Goal: Task Accomplishment & Management: Use online tool/utility

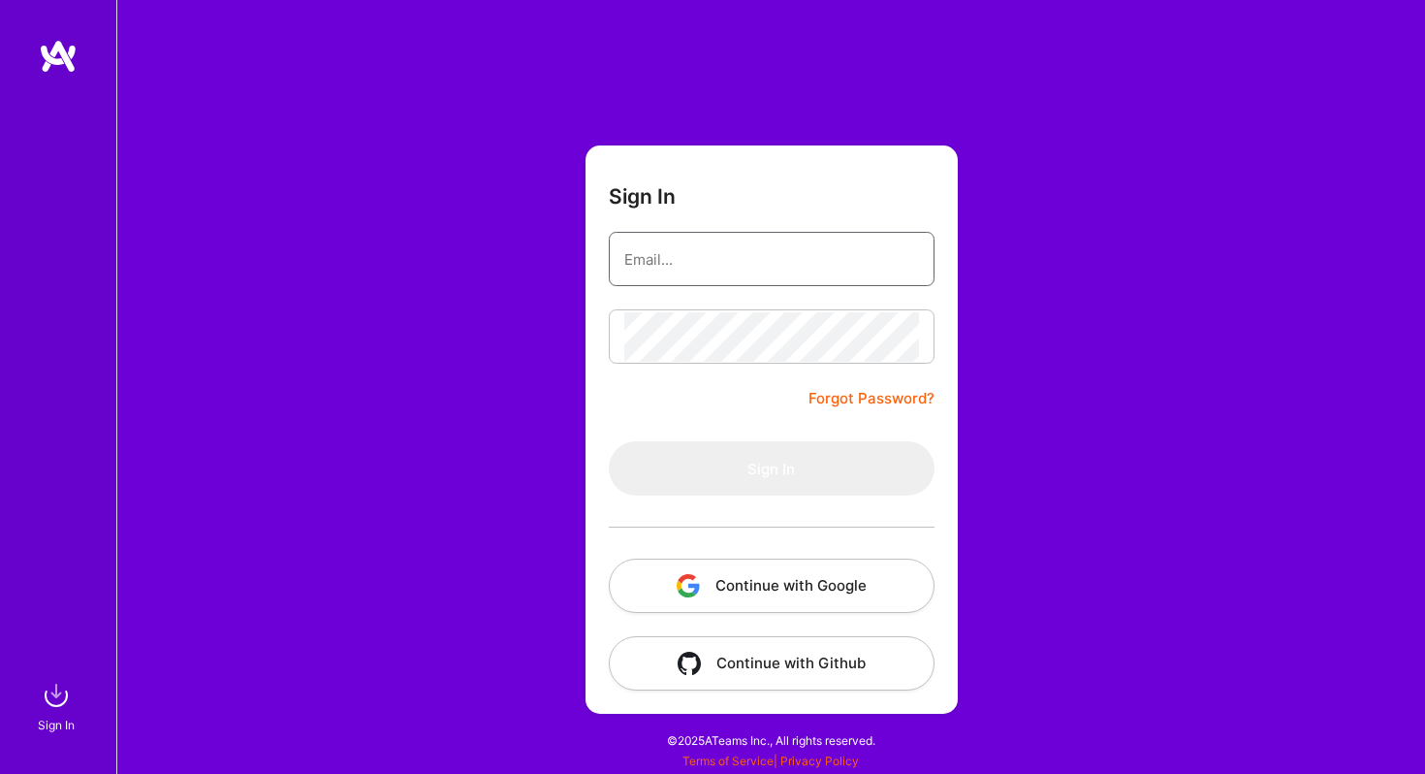
type input "[PERSON_NAME][EMAIL_ADDRESS][PERSON_NAME][DOMAIN_NAME]"
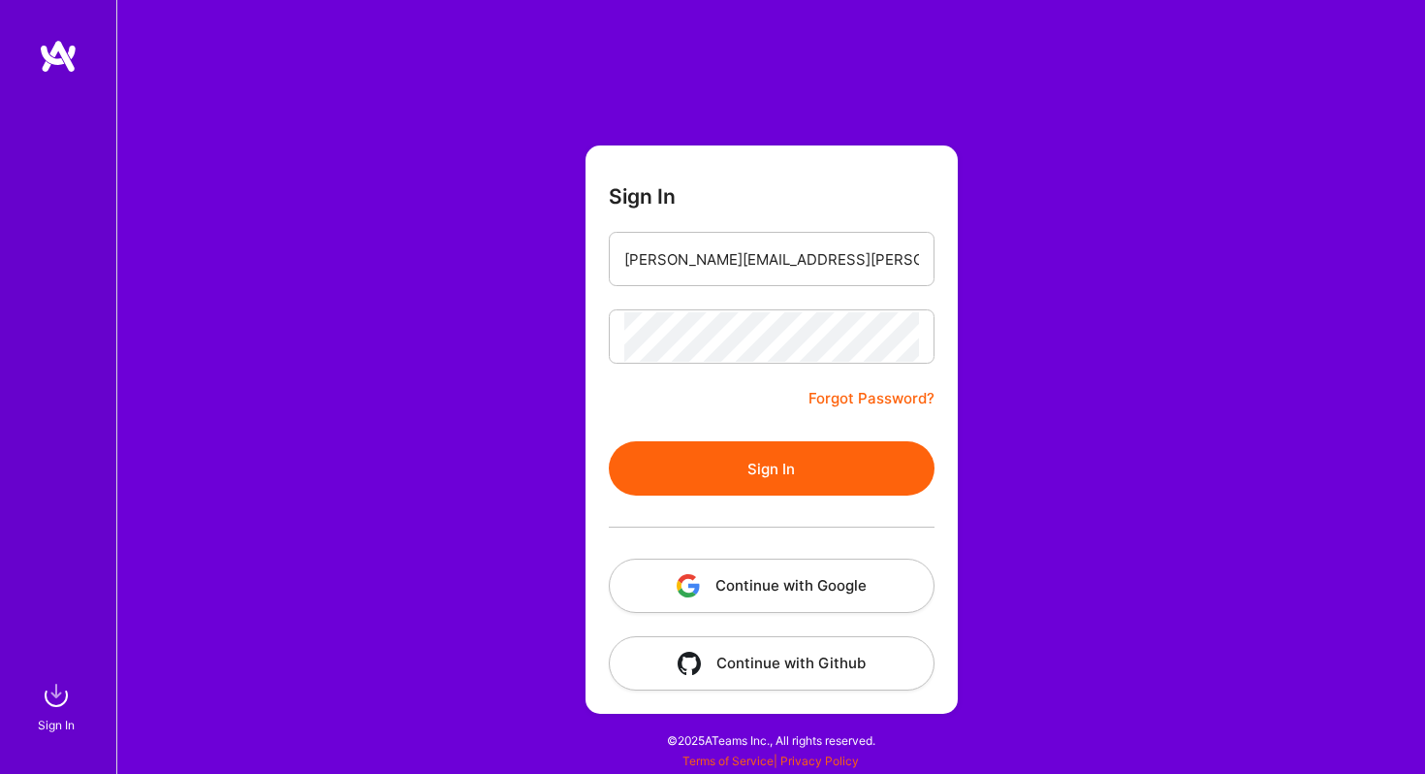
click at [785, 472] on button "Sign In" at bounding box center [772, 468] width 326 height 54
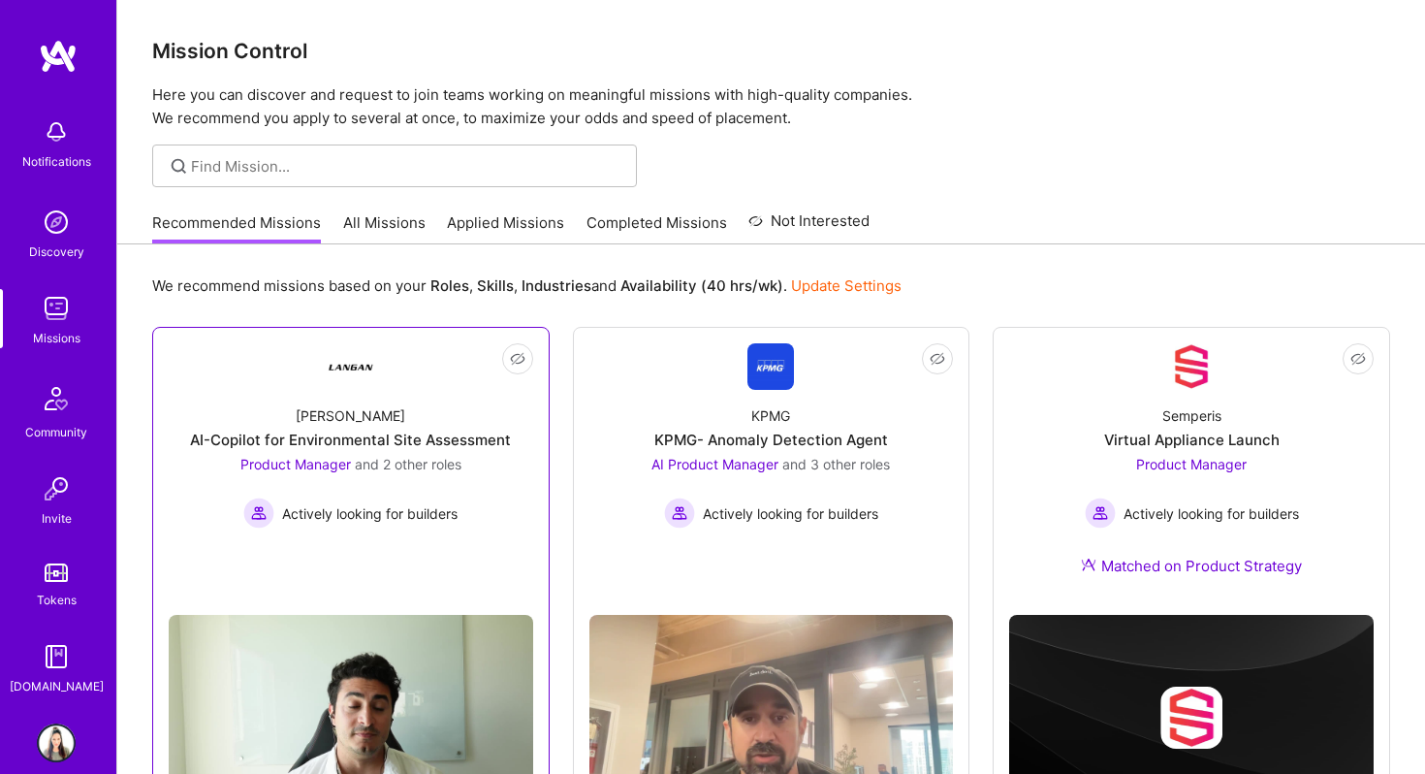
click at [402, 449] on div "AI-Copilot for Environmental Site Assessment" at bounding box center [350, 440] width 321 height 20
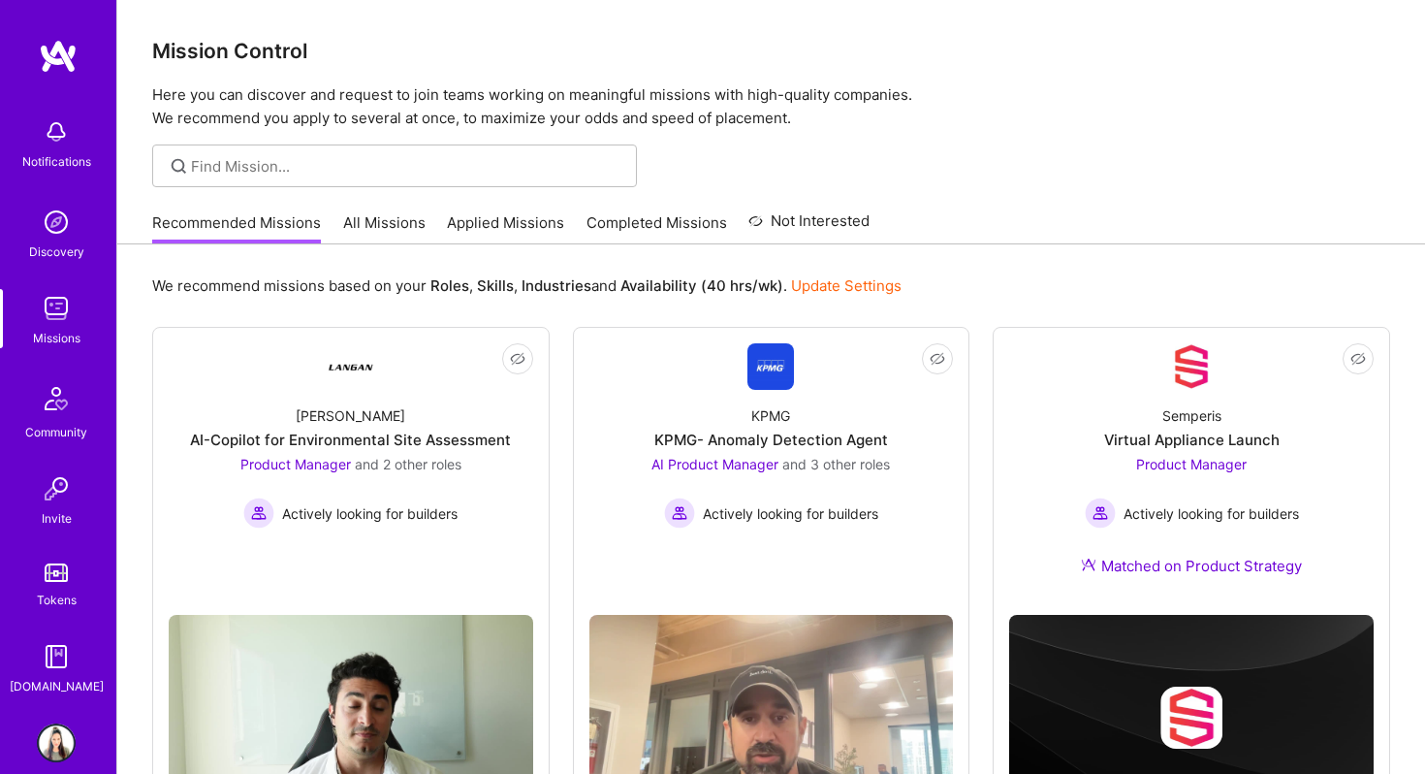
click at [384, 222] on link "All Missions" at bounding box center [384, 228] width 82 height 32
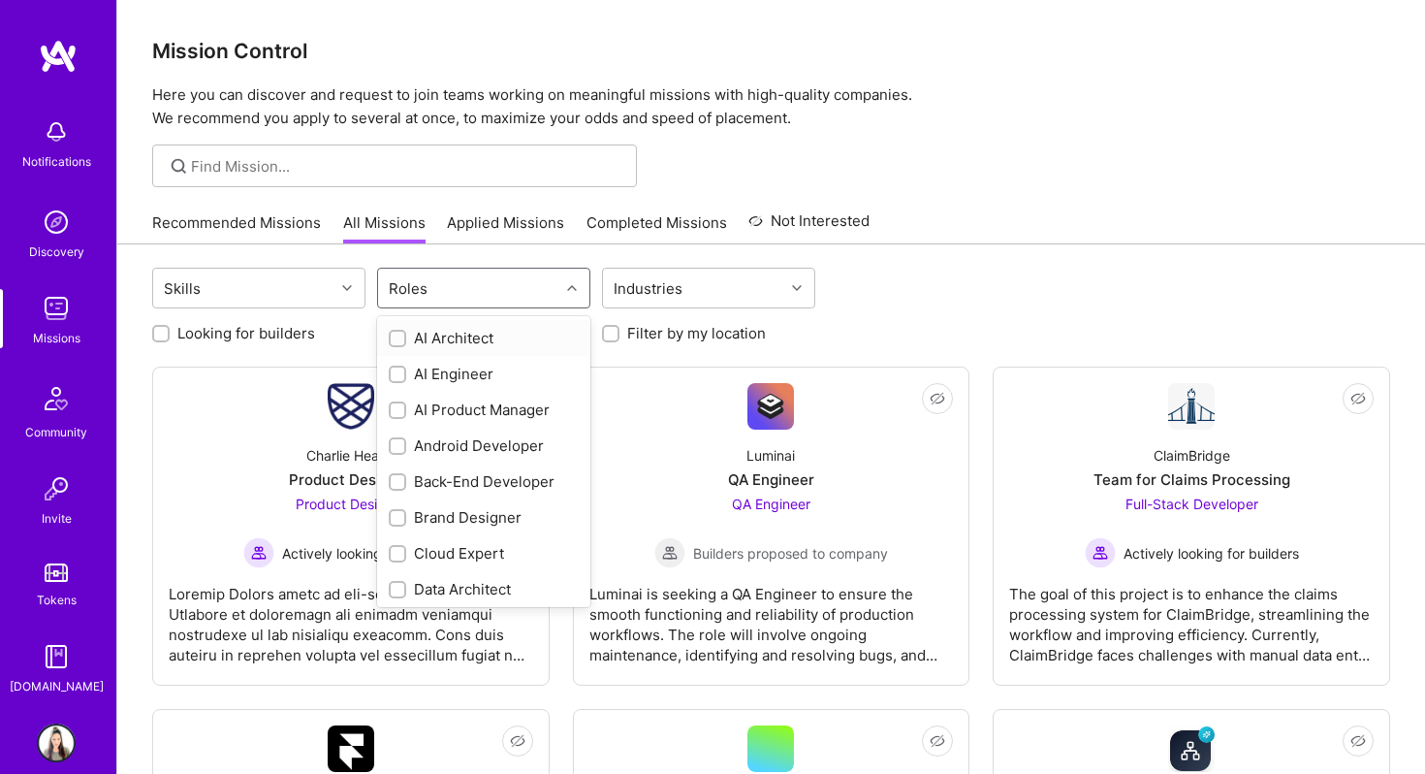
click at [420, 292] on div "Roles" at bounding box center [408, 288] width 48 height 28
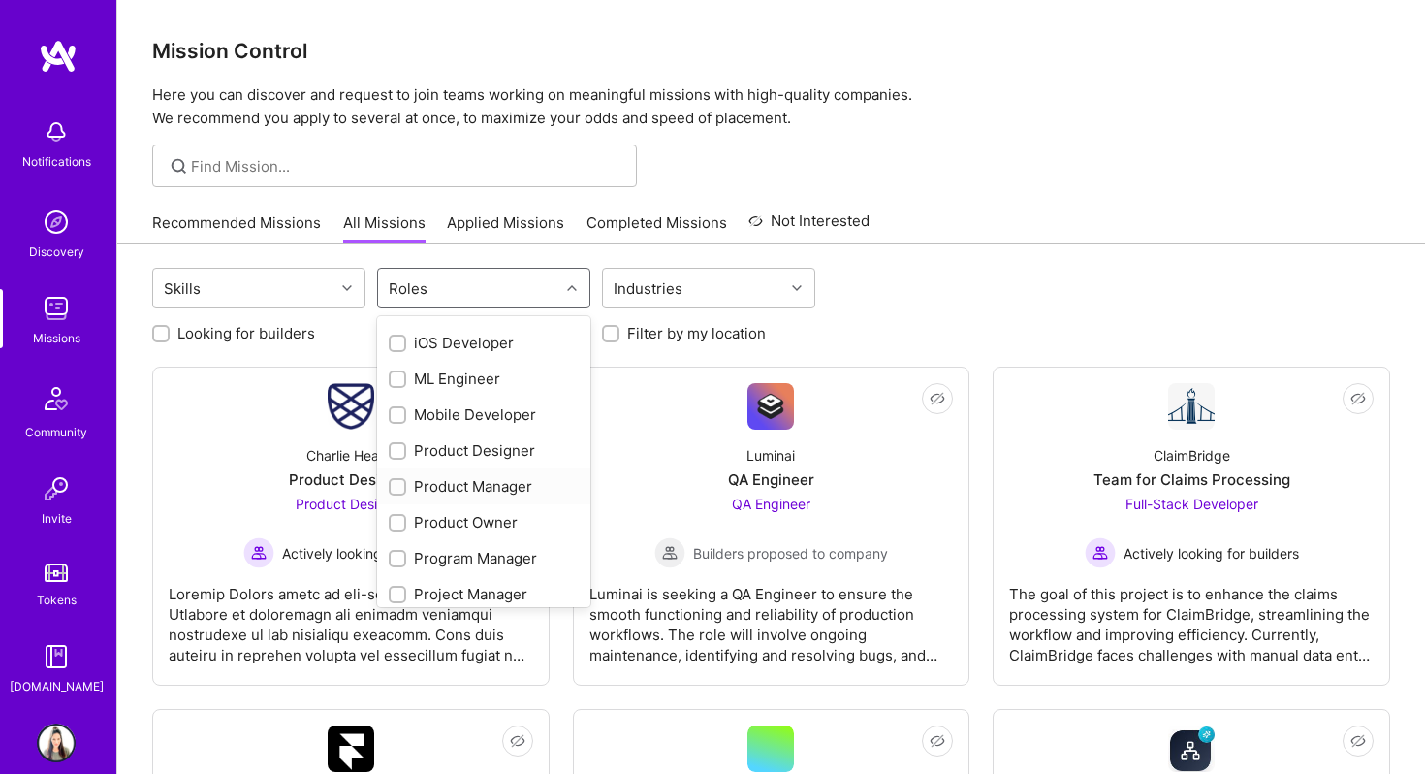
scroll to position [572, 0]
click at [399, 484] on input "checkbox" at bounding box center [400, 485] width 14 height 14
checkbox input "true"
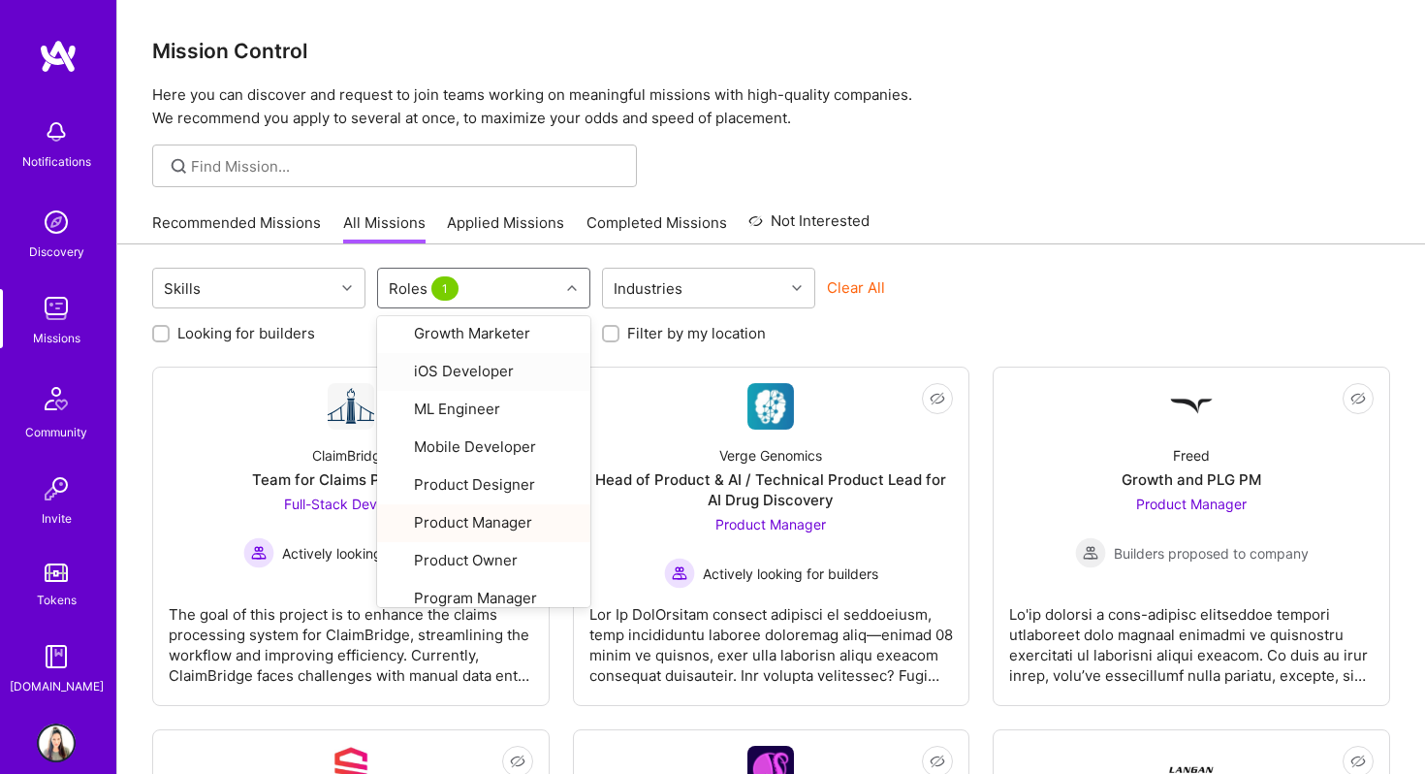
click at [747, 153] on div at bounding box center [771, 165] width 1308 height 43
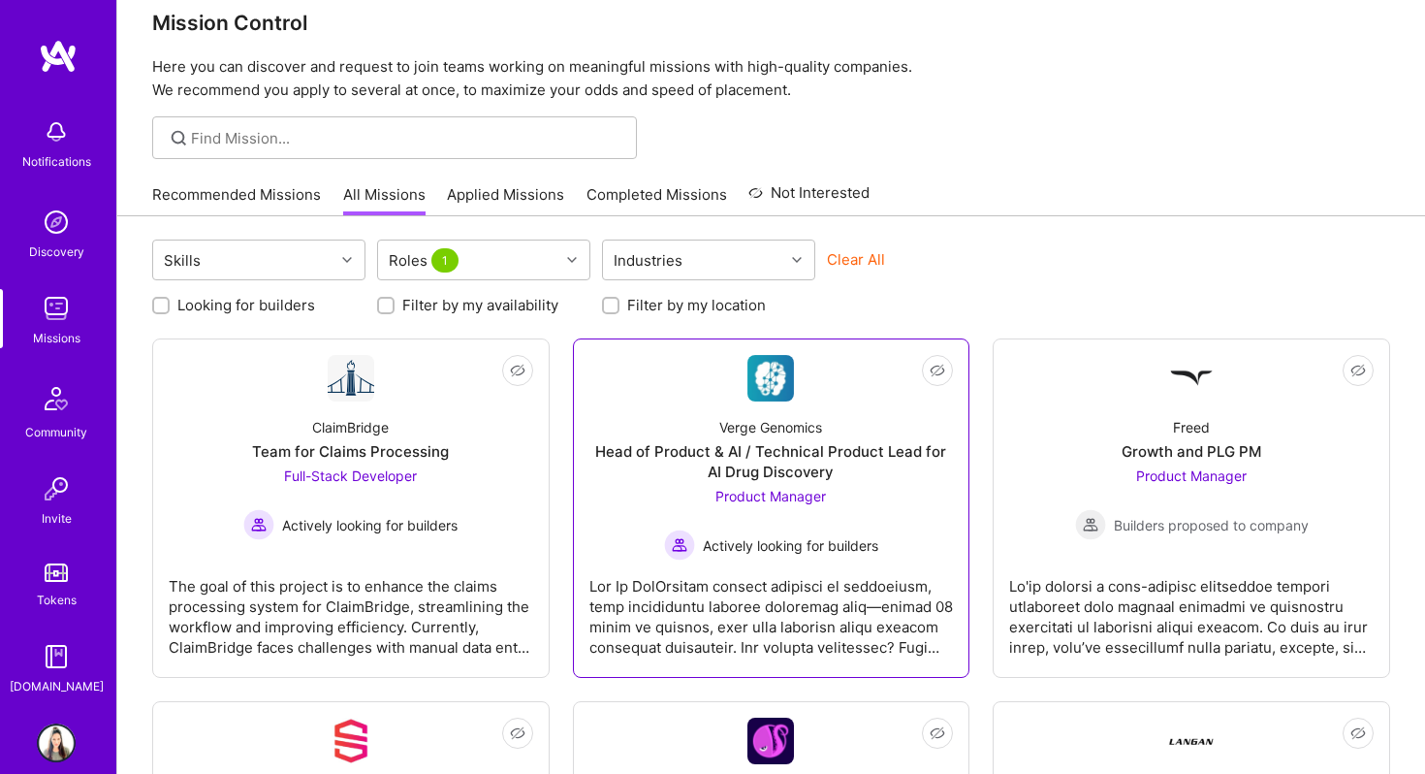
scroll to position [0, 0]
